Goal: Task Accomplishment & Management: Manage account settings

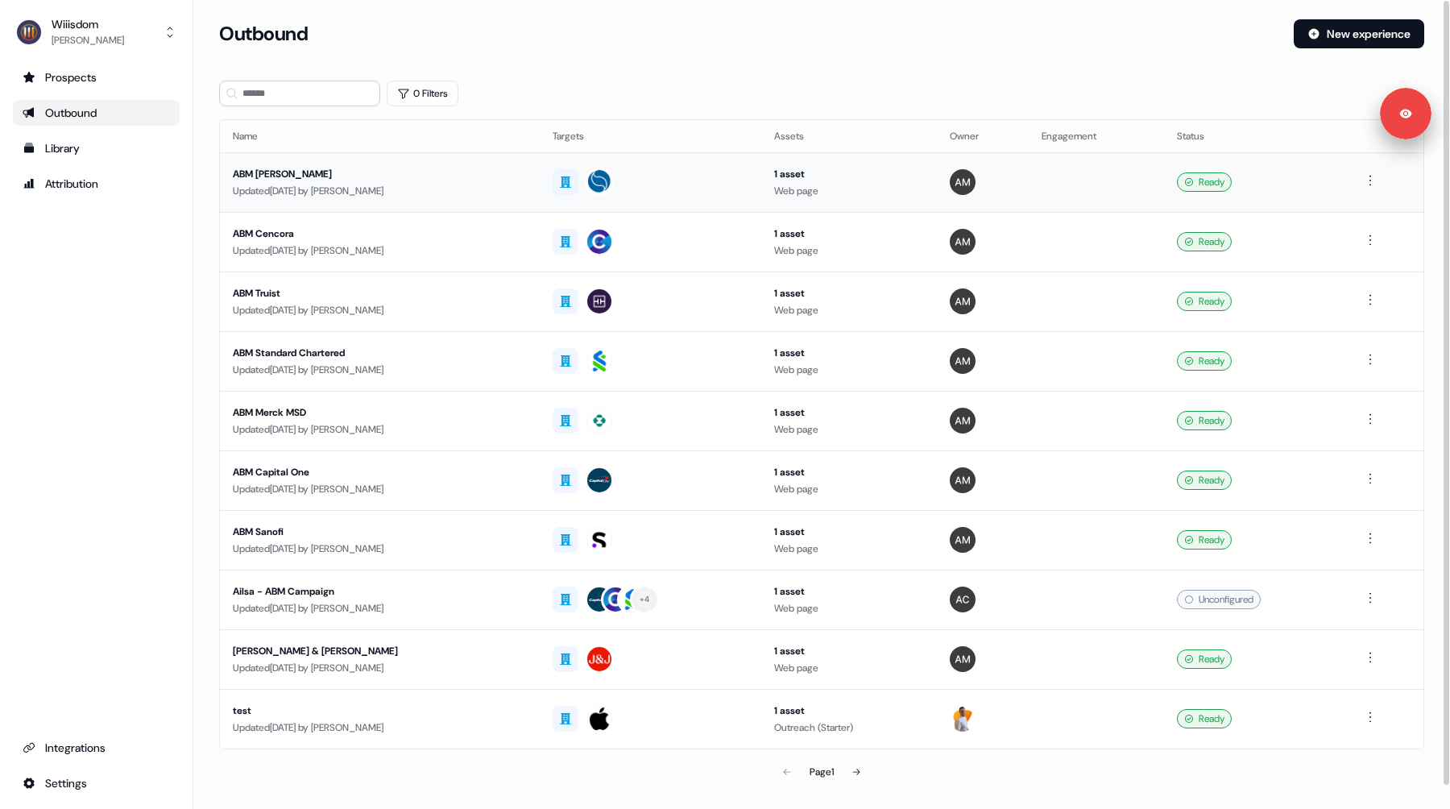
click at [466, 180] on div "ABM Pierre Fabre" at bounding box center [380, 174] width 294 height 16
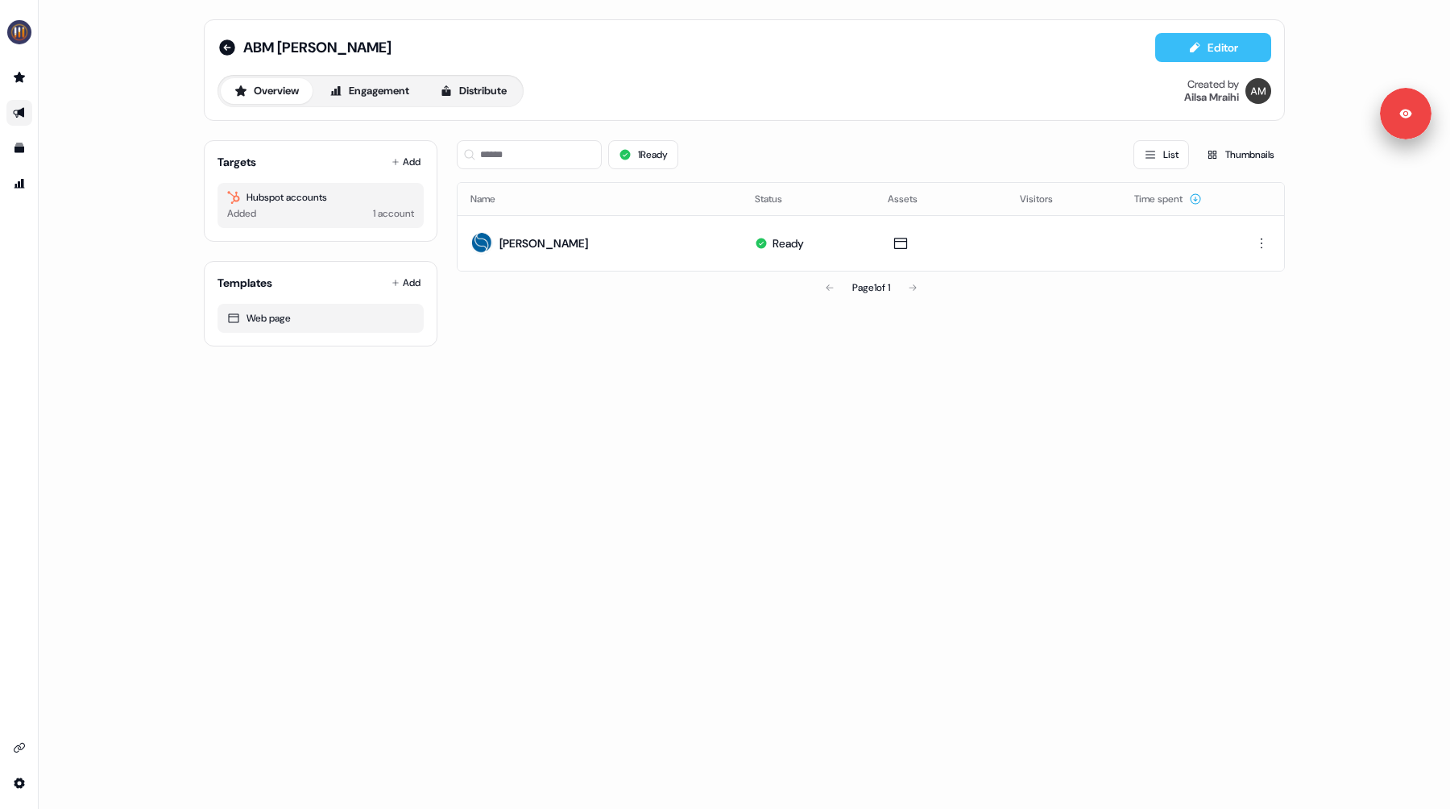
click at [1210, 40] on button "Editor" at bounding box center [1213, 47] width 116 height 29
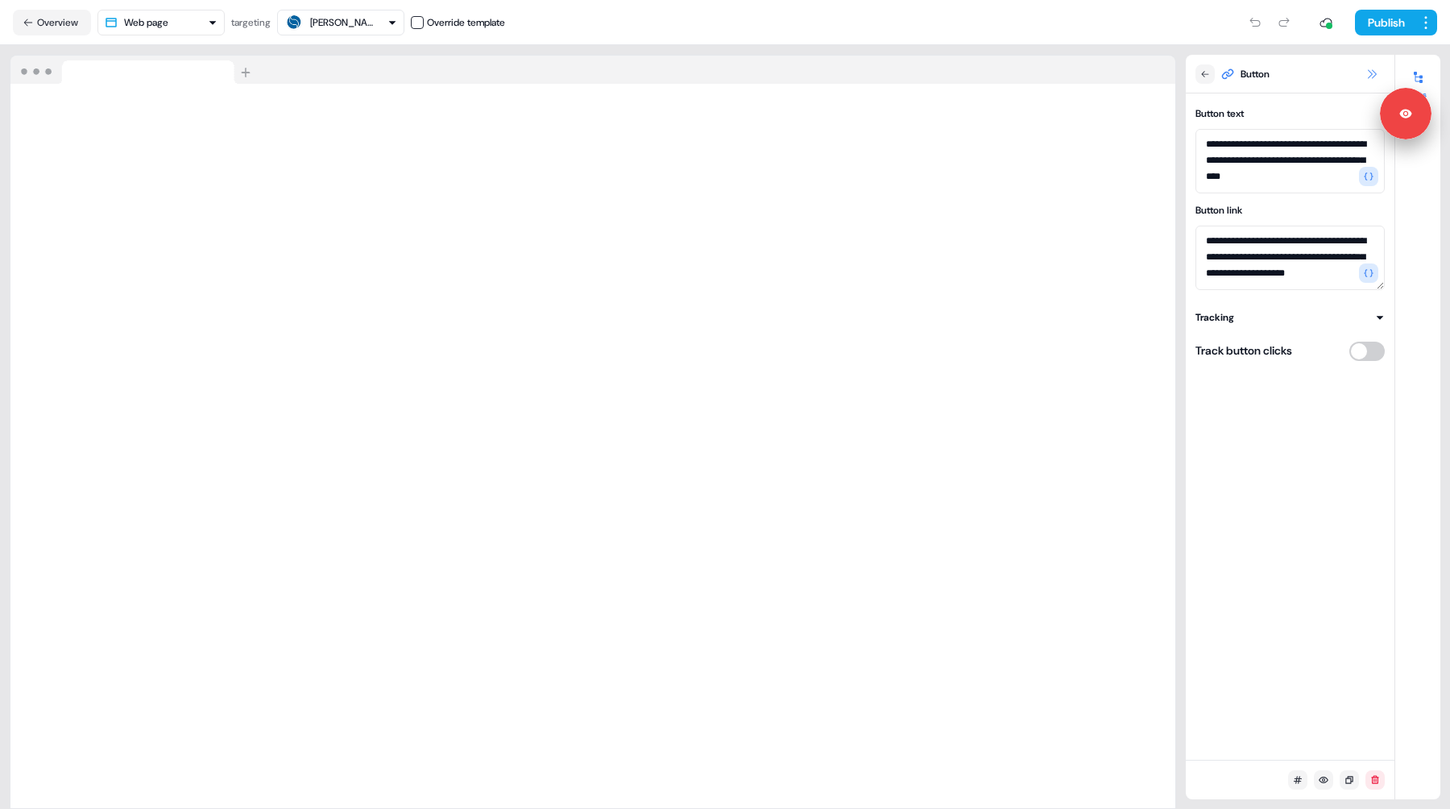
click at [1372, 69] on icon at bounding box center [1371, 74] width 13 height 13
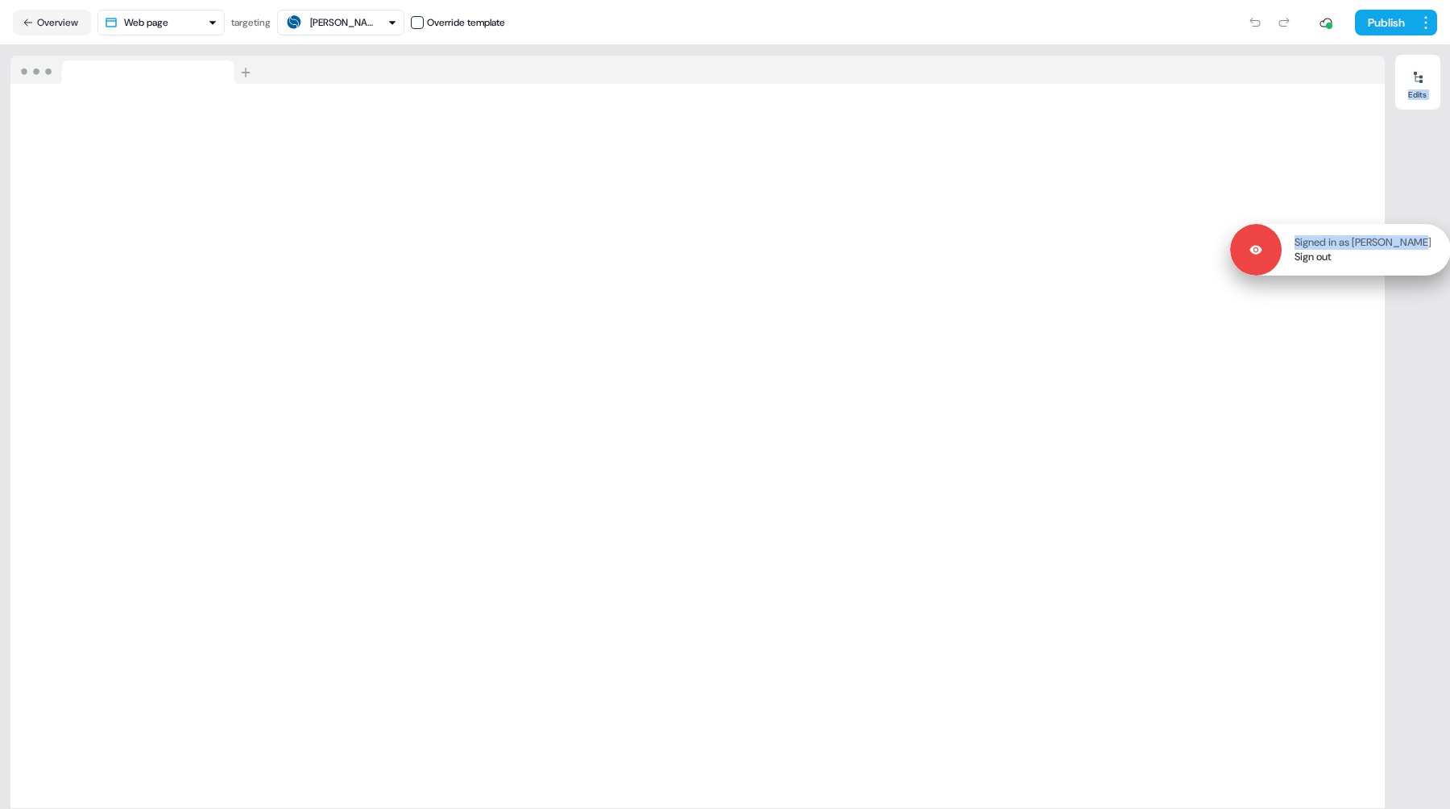
drag, startPoint x: 1408, startPoint y: 110, endPoint x: 1427, endPoint y: 242, distance: 134.3
click at [1427, 242] on p "Signed in as [PERSON_NAME]" at bounding box center [1362, 242] width 137 height 14
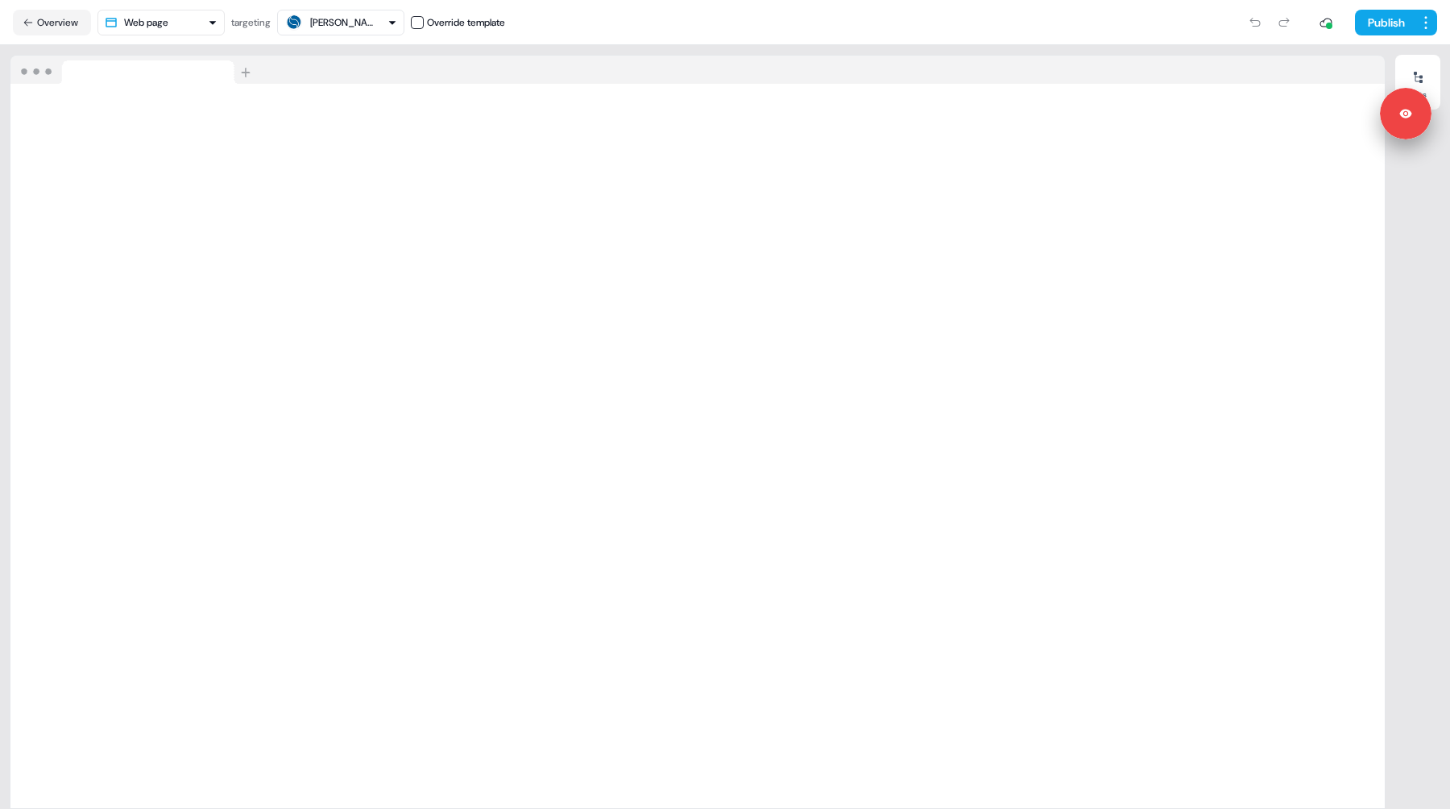
click at [829, 39] on nav "Overview Web page targeting Pierre Fabre Override template Publish" at bounding box center [725, 22] width 1450 height 45
click at [714, 56] on div at bounding box center [697, 70] width 1374 height 29
click at [642, 55] on div "Loading your site.." at bounding box center [698, 432] width 1376 height 754
click at [46, 21] on button "Overview" at bounding box center [52, 23] width 78 height 26
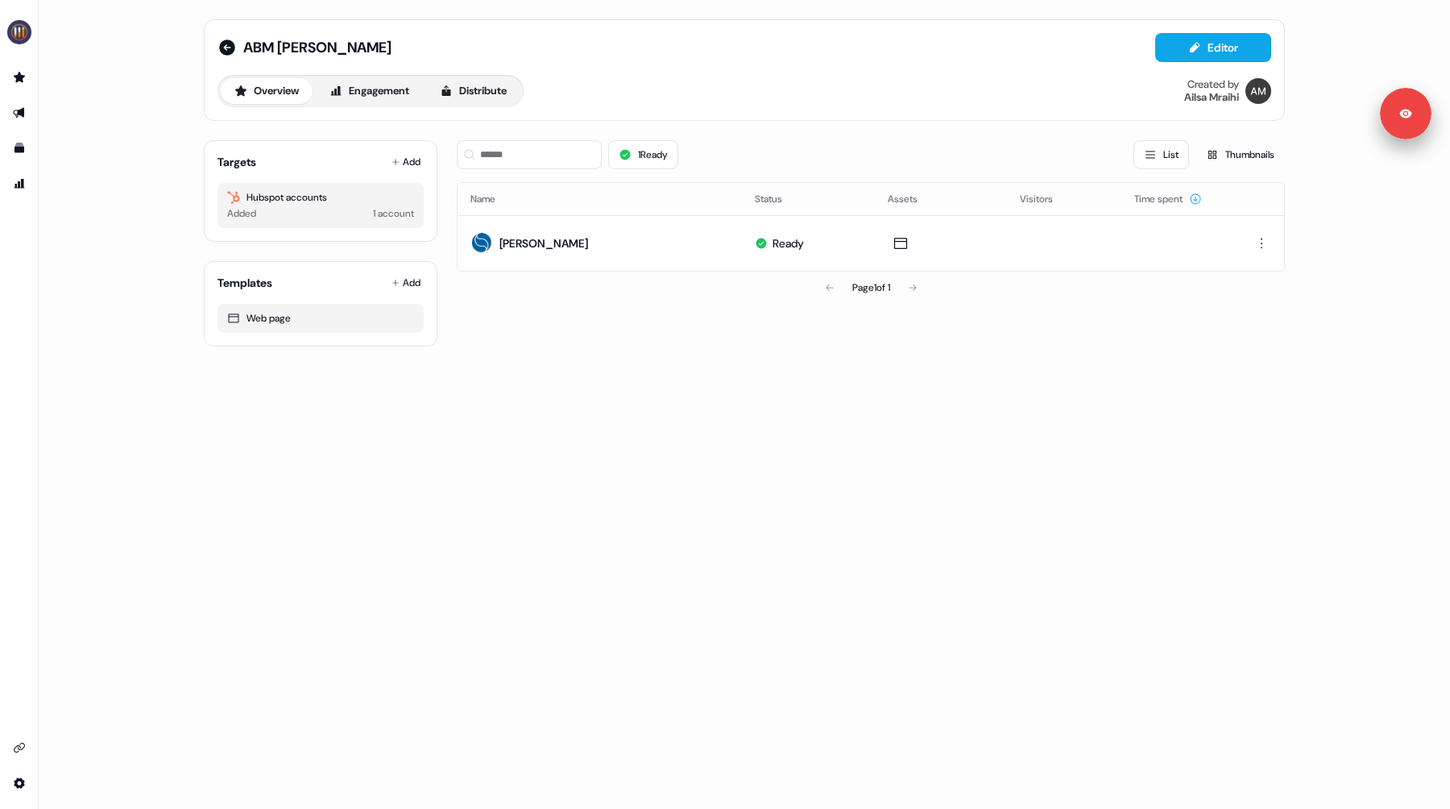
click at [112, 110] on div "ABM Pierre Fabre Editor Overview Engagement Distribute Created by Ailsa Mraihi …" at bounding box center [744, 404] width 1411 height 809
click at [226, 52] on icon at bounding box center [227, 47] width 16 height 16
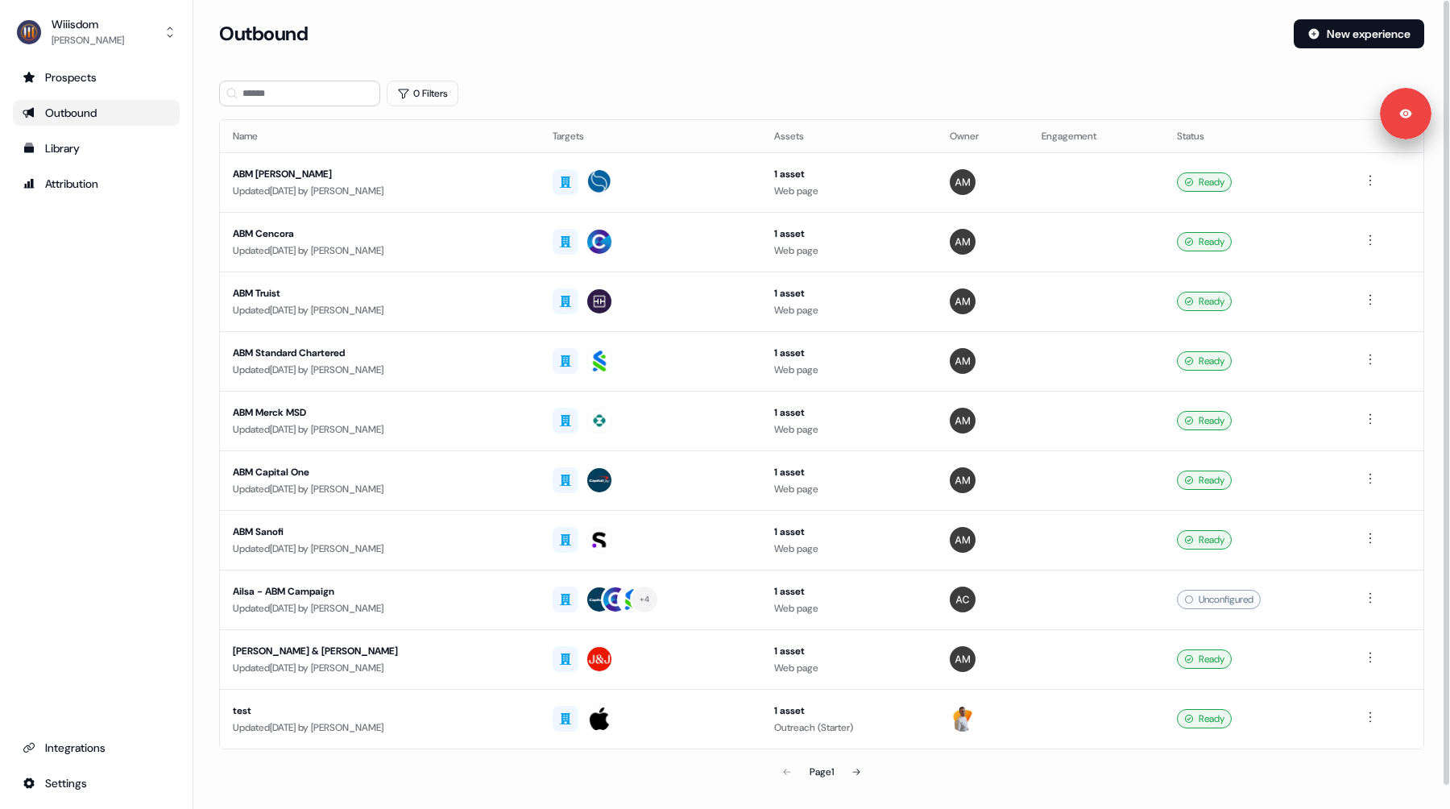
click at [201, 238] on section "Loading... Outbound New experience 0 Filters Name Targets Assets Owner Engageme…" at bounding box center [821, 426] width 1257 height 814
click at [107, 270] on div "Prospects Outbound Library Attribution Integrations Settings" at bounding box center [96, 429] width 167 height 731
click at [814, 39] on div "Outbound" at bounding box center [750, 33] width 1062 height 29
click at [105, 362] on div "Prospects Outbound Library Attribution Integrations Settings" at bounding box center [96, 429] width 167 height 731
click at [93, 342] on div "Prospects Outbound Library Attribution Integrations Settings" at bounding box center [96, 429] width 167 height 731
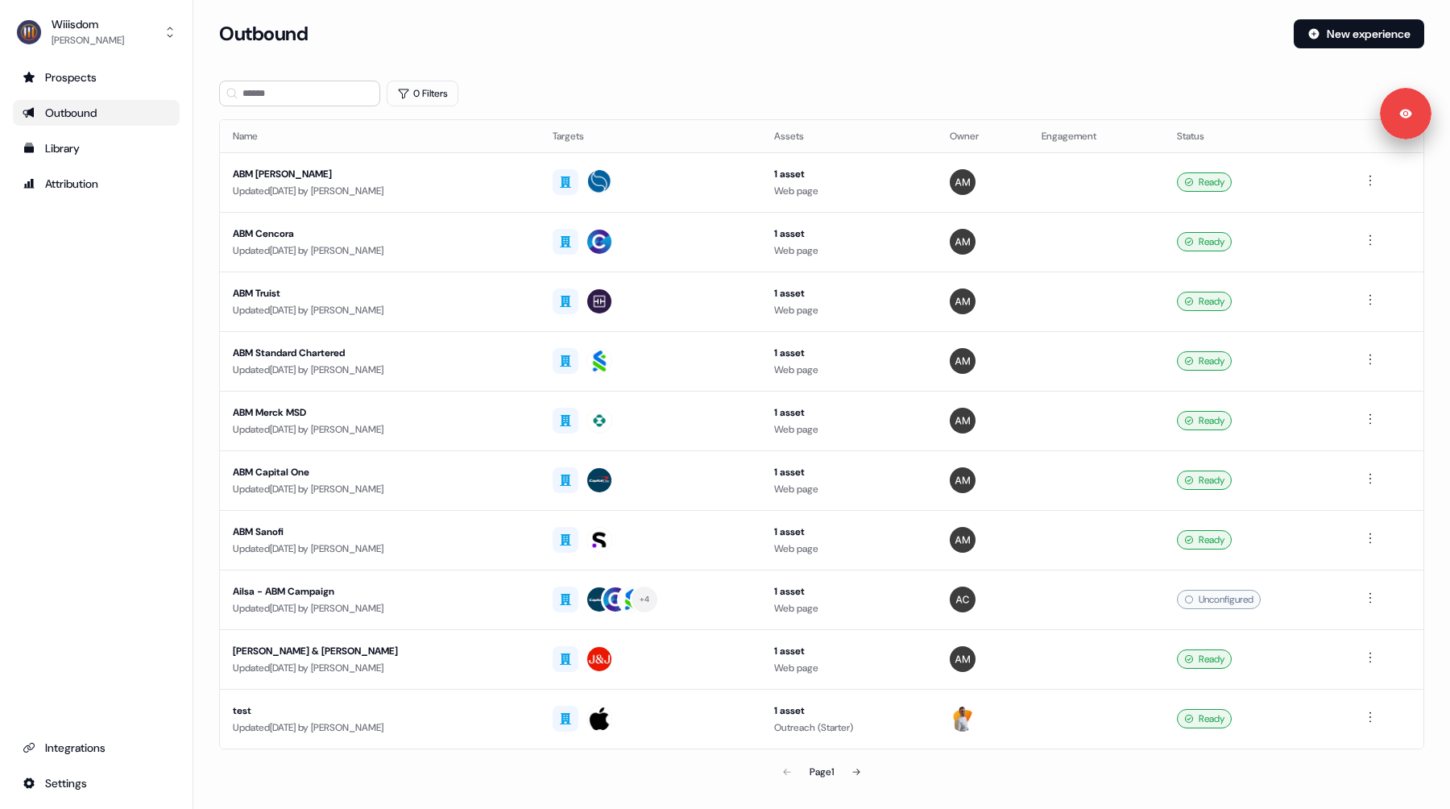
click at [127, 261] on div "Prospects Outbound Library Attribution Integrations Settings" at bounding box center [96, 429] width 167 height 731
click at [127, 309] on div "Prospects Outbound Library Attribution Integrations Settings" at bounding box center [96, 429] width 167 height 731
click at [110, 319] on div "Prospects Outbound Library Attribution Integrations Settings" at bounding box center [96, 429] width 167 height 731
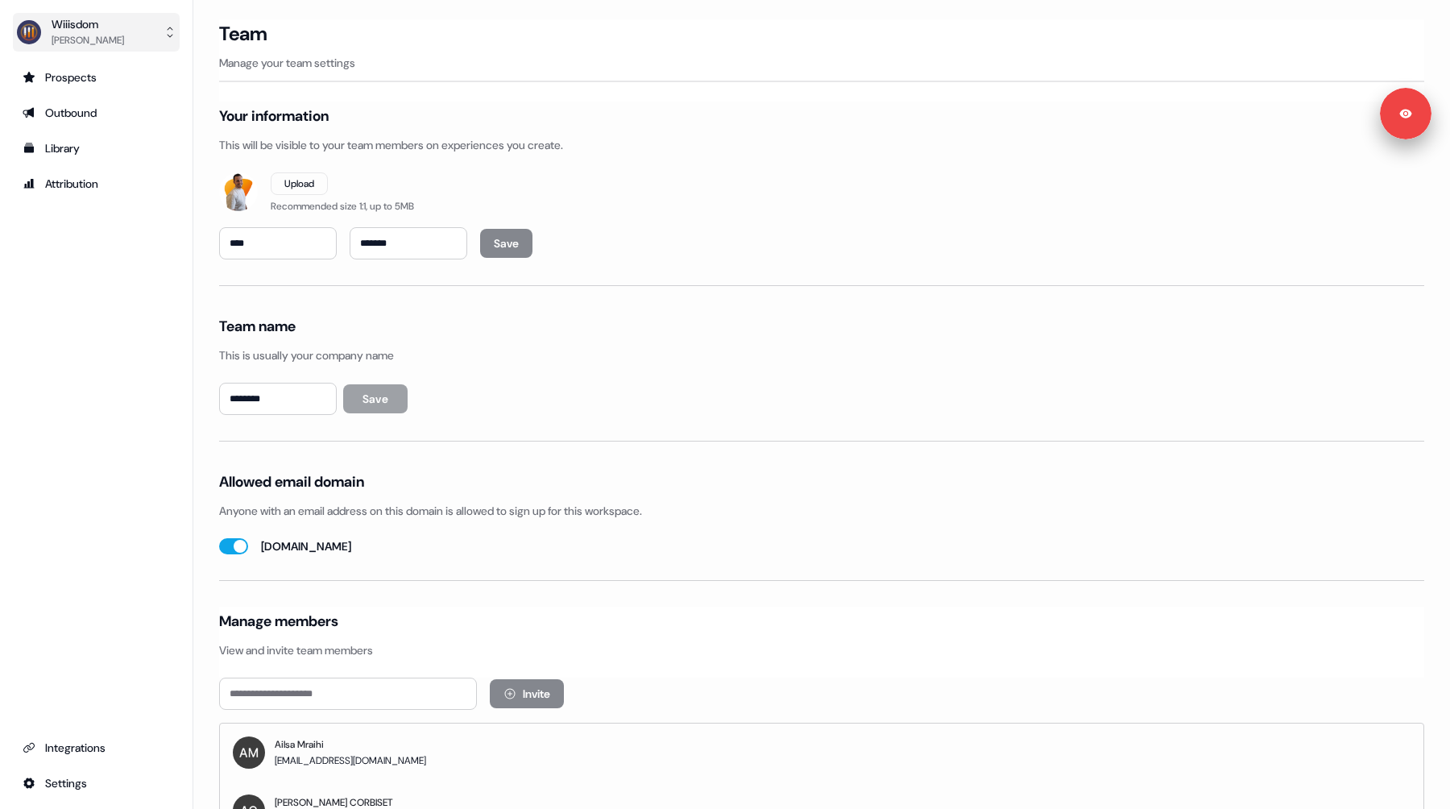
click at [72, 31] on div "Wiiisdom" at bounding box center [88, 24] width 72 height 16
click at [73, 135] on div "Logout" at bounding box center [95, 133] width 153 height 29
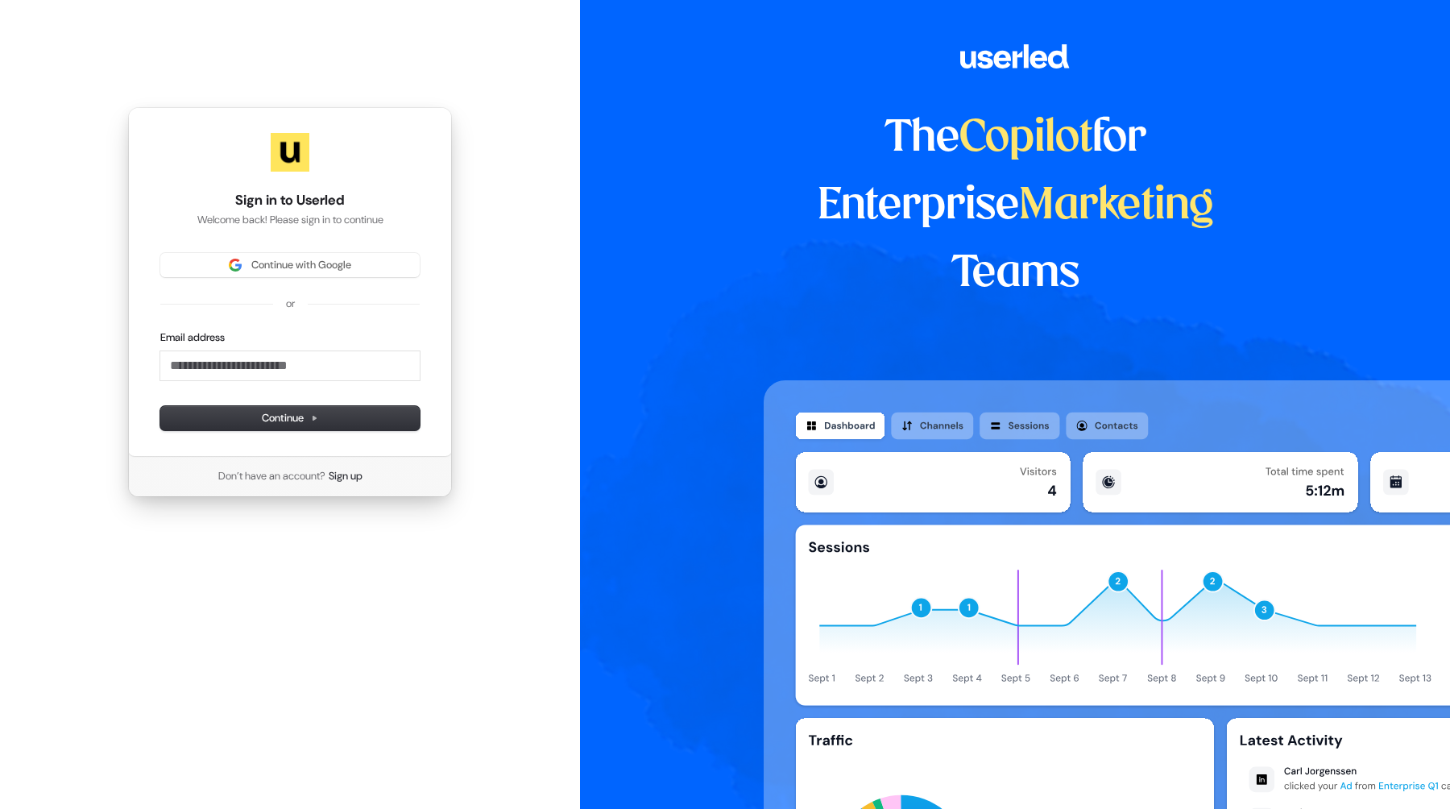
click at [69, 33] on div "Sign in to Userled Welcome back! Please sign in to continue Continue with Googl…" at bounding box center [290, 302] width 580 height 604
click at [210, 269] on span "Continue with Google" at bounding box center [290, 265] width 240 height 14
